Goal: Information Seeking & Learning: Learn about a topic

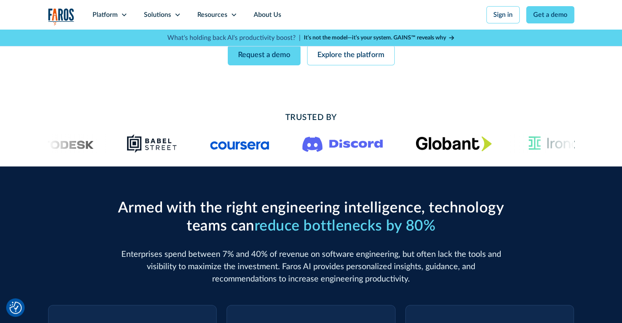
scroll to position [41, 0]
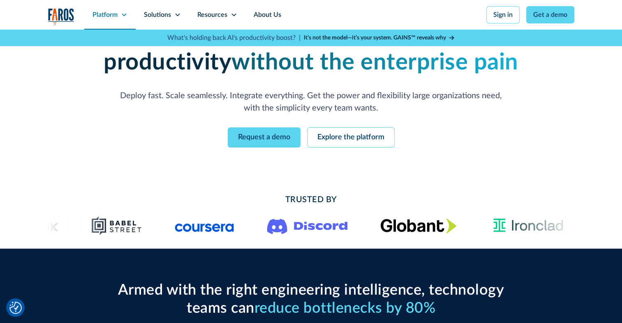
click at [120, 14] on div "Platform" at bounding box center [109, 15] width 51 height 30
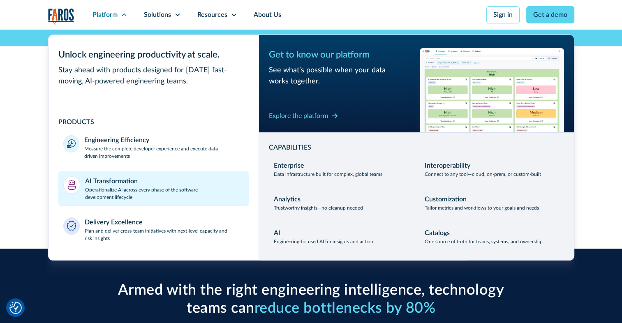
click at [136, 186] on p "Operationalize AI across every phase of the software development lifecycle" at bounding box center [164, 193] width 159 height 15
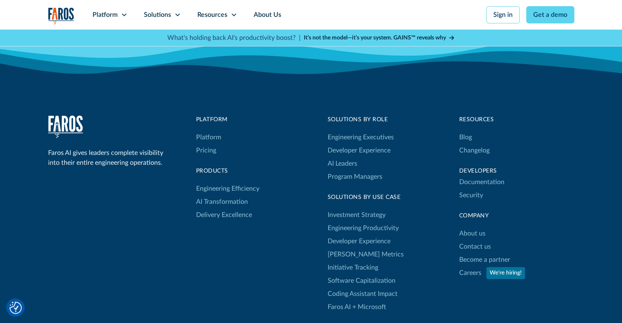
scroll to position [2639, 0]
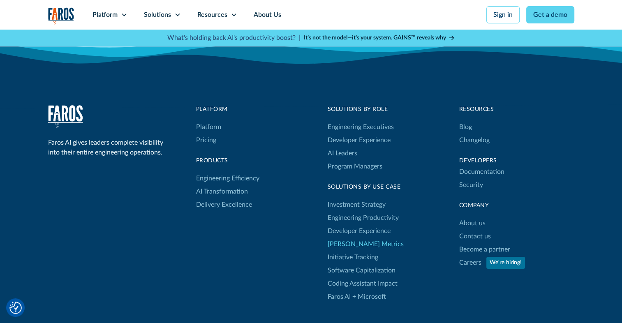
click at [339, 241] on link "[PERSON_NAME] Metrics" at bounding box center [365, 243] width 76 height 13
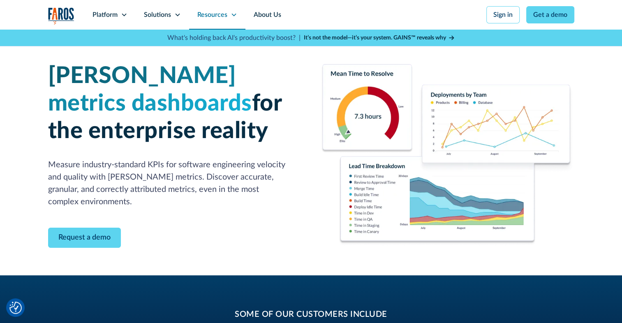
click at [233, 16] on icon at bounding box center [233, 15] width 5 height 3
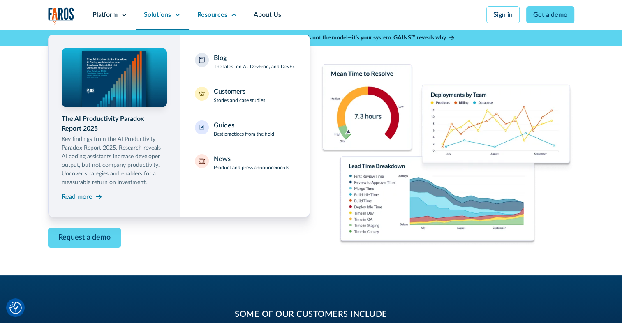
click at [167, 16] on div "Solutions" at bounding box center [157, 15] width 27 height 10
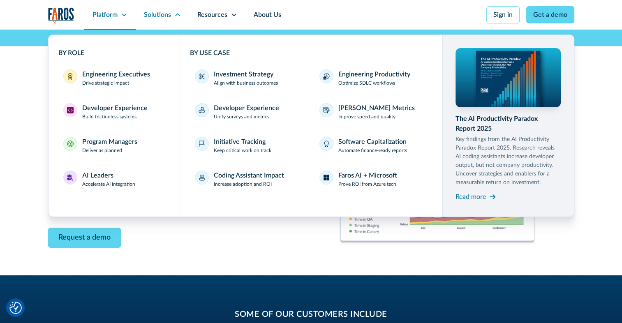
click at [103, 13] on div "Platform" at bounding box center [104, 15] width 25 height 10
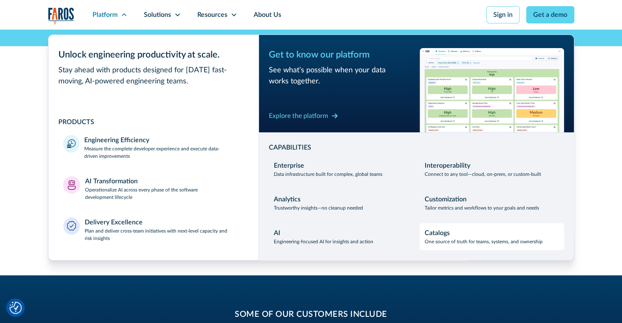
click at [449, 240] on p "One source of truth for teams, systems, and ownership" at bounding box center [483, 241] width 118 height 7
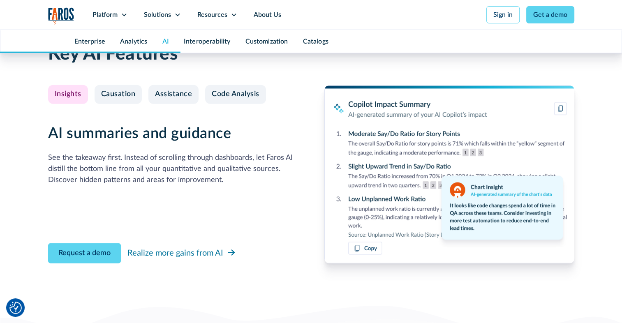
scroll to position [1877, 0]
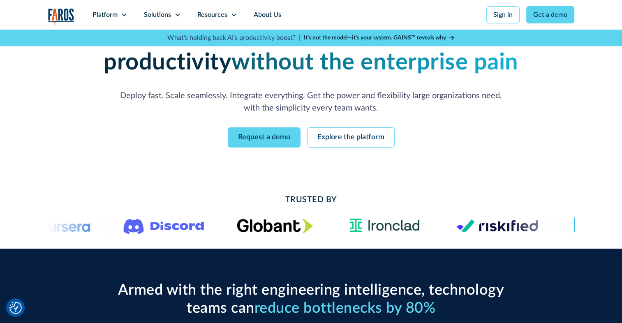
click at [466, 155] on div "Enterprise-grade developer productivity without the enterprise pain Deploy fast…" at bounding box center [311, 84] width 526 height 192
